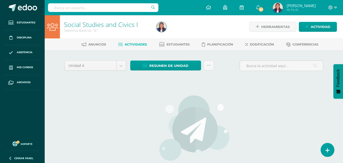
drag, startPoint x: 0, startPoint y: 0, endPoint x: 69, endPoint y: 29, distance: 75.0
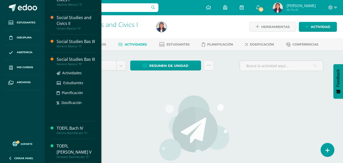
scroll to position [42, 0]
click at [84, 58] on div "Social Studies Bas III" at bounding box center [76, 59] width 39 height 6
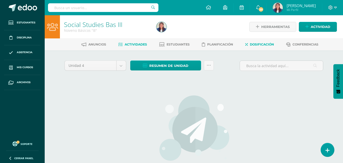
click at [260, 44] on span "Dosificación" at bounding box center [262, 44] width 24 height 4
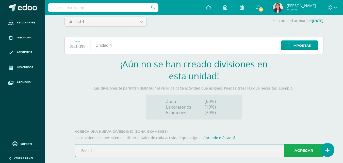
type input "Zone 1"
click at [298, 155] on link "Agregar" at bounding box center [303, 150] width 39 height 13
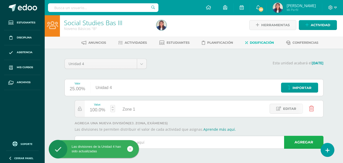
scroll to position [2, 0]
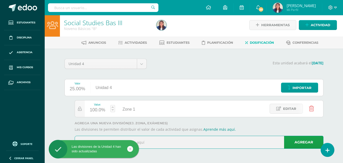
click at [161, 140] on input "text" at bounding box center [199, 142] width 248 height 12
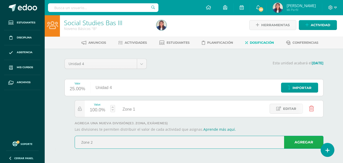
type input "Zone 2"
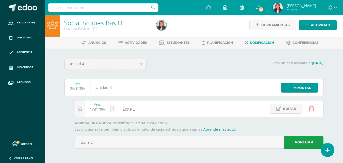
drag, startPoint x: 303, startPoint y: 146, endPoint x: 302, endPoint y: 143, distance: 3.1
click at [302, 143] on link "Agregar" at bounding box center [303, 142] width 39 height 13
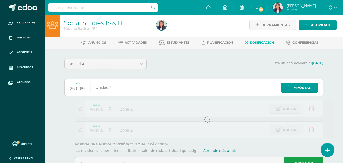
click at [302, 143] on label "Agrega una nueva división (ej. Zona, Exámenes)" at bounding box center [199, 144] width 249 height 4
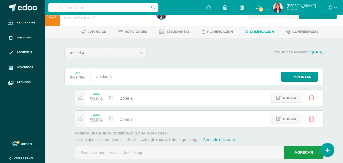
scroll to position [21, 0]
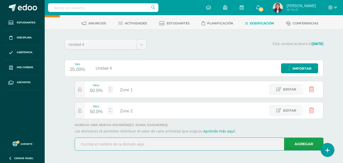
click at [236, 143] on input "text" at bounding box center [199, 144] width 248 height 12
type input "Exam"
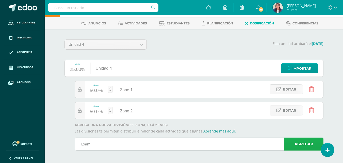
click at [301, 142] on link "Agregar" at bounding box center [303, 143] width 39 height 13
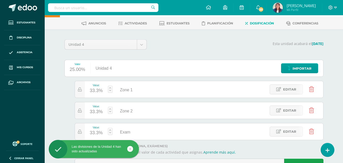
click at [97, 90] on div "33.3%" at bounding box center [96, 91] width 13 height 8
click at [94, 88] on input "33.3" at bounding box center [97, 88] width 13 height 11
click at [92, 90] on input "33.3" at bounding box center [97, 88] width 13 height 11
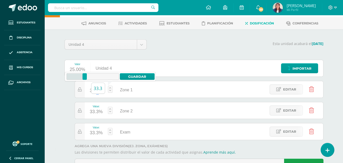
click at [92, 90] on input "33.3" at bounding box center [97, 88] width 13 height 11
click at [93, 89] on input "33.3" at bounding box center [97, 88] width 13 height 11
type input "40"
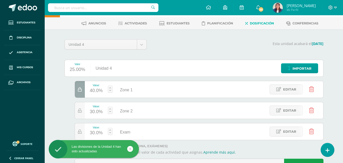
click at [92, 110] on div "30.0%" at bounding box center [96, 112] width 13 height 8
click at [92, 110] on input "30" at bounding box center [97, 109] width 13 height 11
type input "40"
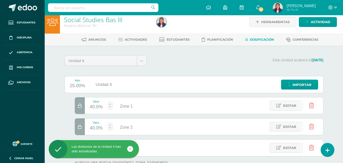
scroll to position [0, 0]
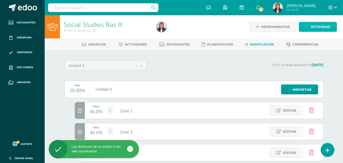
click at [313, 25] on span "Actividad" at bounding box center [321, 26] width 20 height 9
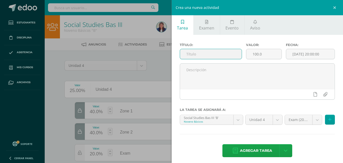
click at [224, 53] on input "text" at bounding box center [211, 54] width 62 height 10
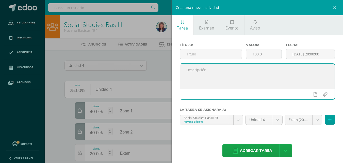
click at [206, 68] on textarea at bounding box center [257, 75] width 155 height 25
type textarea "Hello class,"
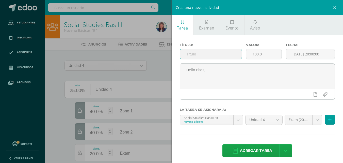
click at [190, 53] on input "text" at bounding box center [211, 54] width 62 height 10
type input "}"
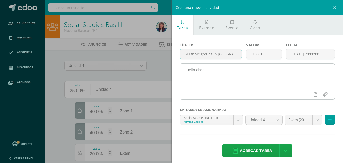
type input "Cultural Ethnic groups in Guatemala"
click at [207, 68] on textarea "Hello class," at bounding box center [257, 75] width 155 height 25
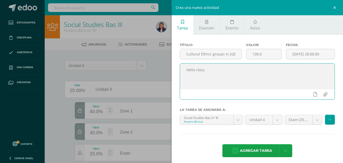
paste textarea "Lamentations 3:31-32 31 For no one is cast off by the Lord forever. 32 Though h…"
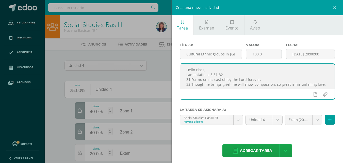
scroll to position [3, 0]
type textarea "Hello class, Lamentations 3:31-32 31 For no one is cast off by the Lord forever…"
